Goal: Use online tool/utility

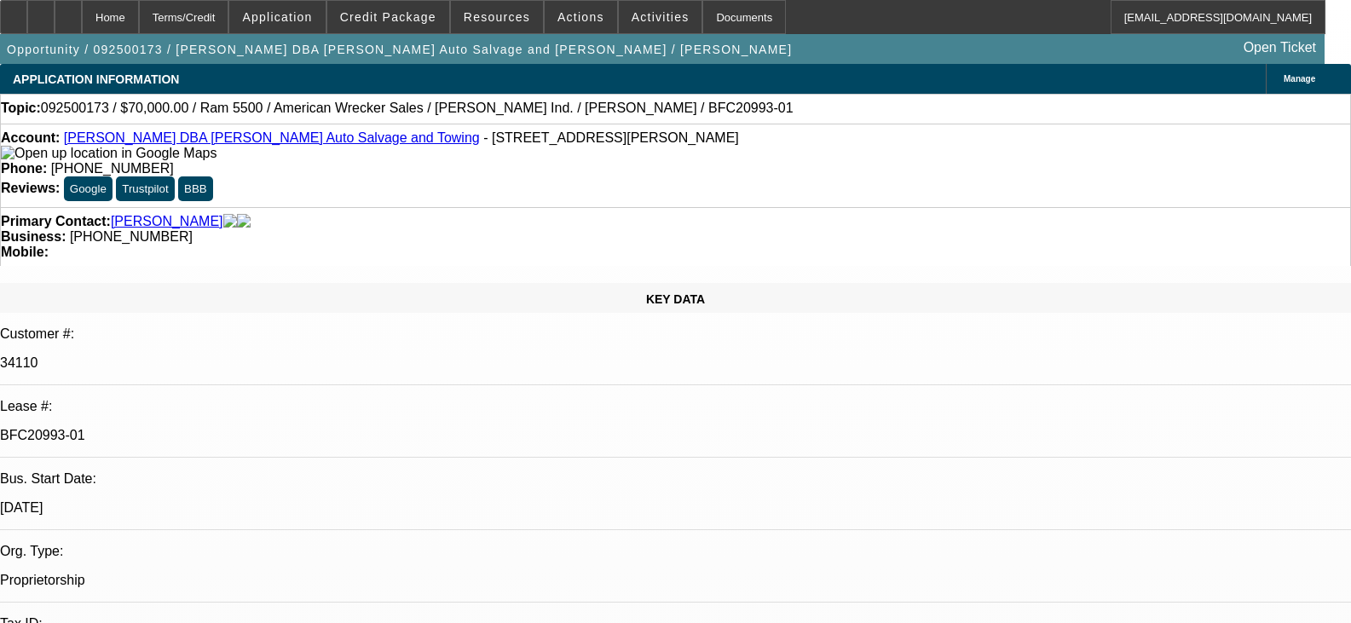
select select "0"
select select "2"
select select "0"
select select "2"
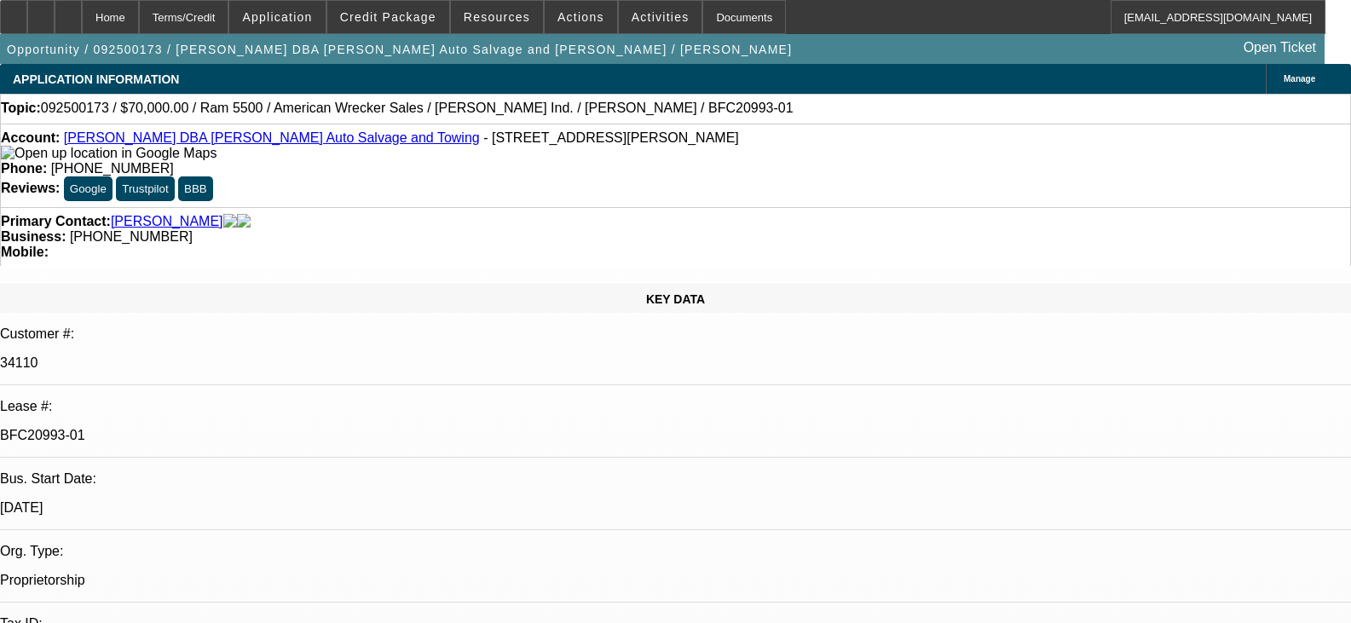
select select "0"
select select "2"
select select "0"
select select "6"
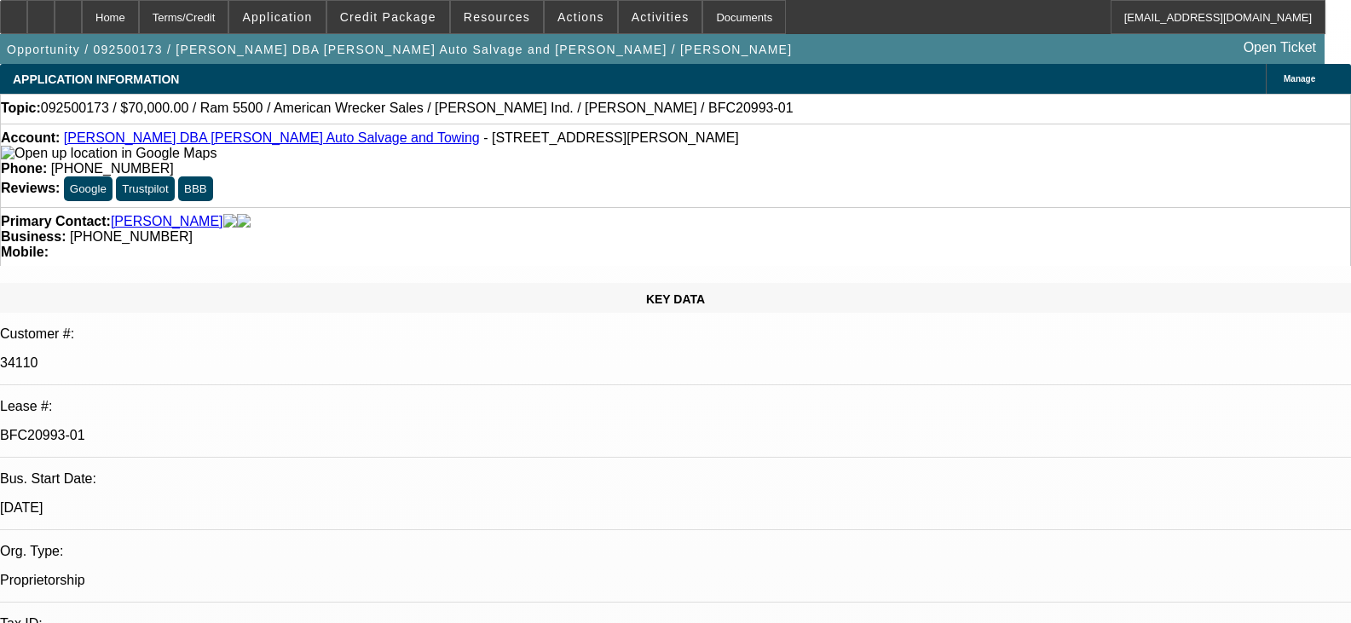
select select "0"
select select "2"
select select "0"
select select "6"
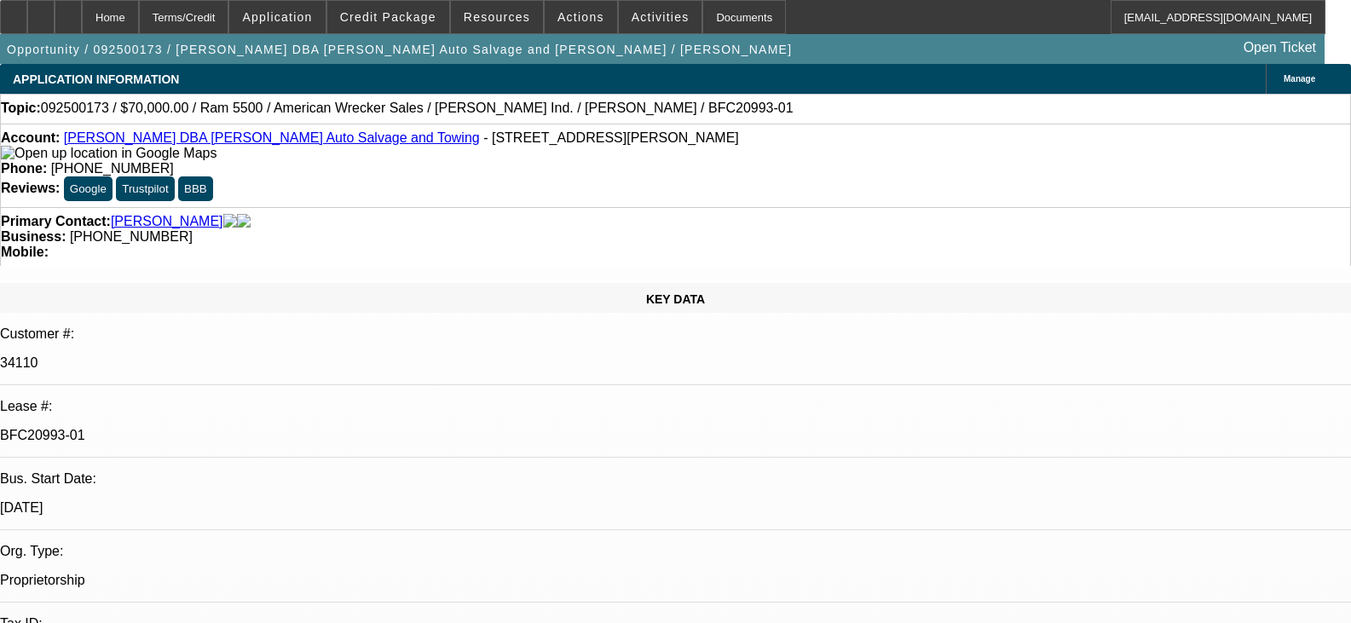
select select "0"
select select "2"
select select "0.1"
select select "4"
